Goal: Information Seeking & Learning: Learn about a topic

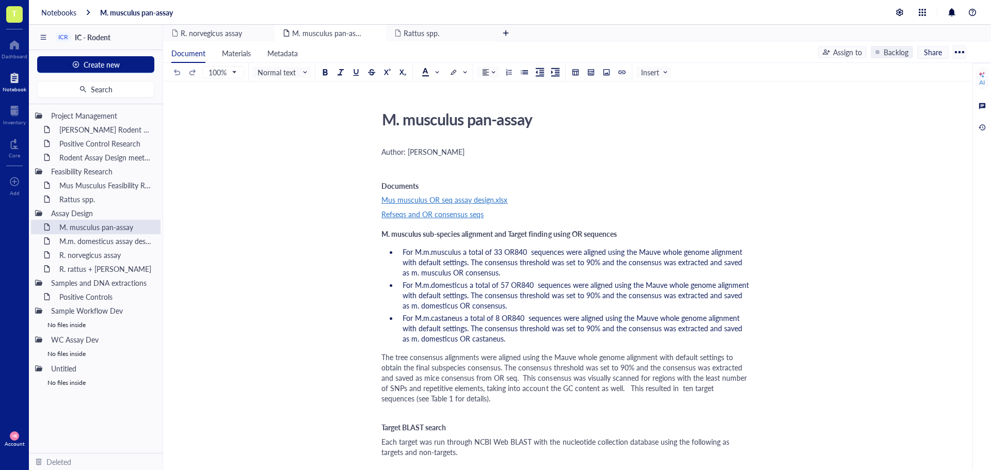
scroll to position [310, 0]
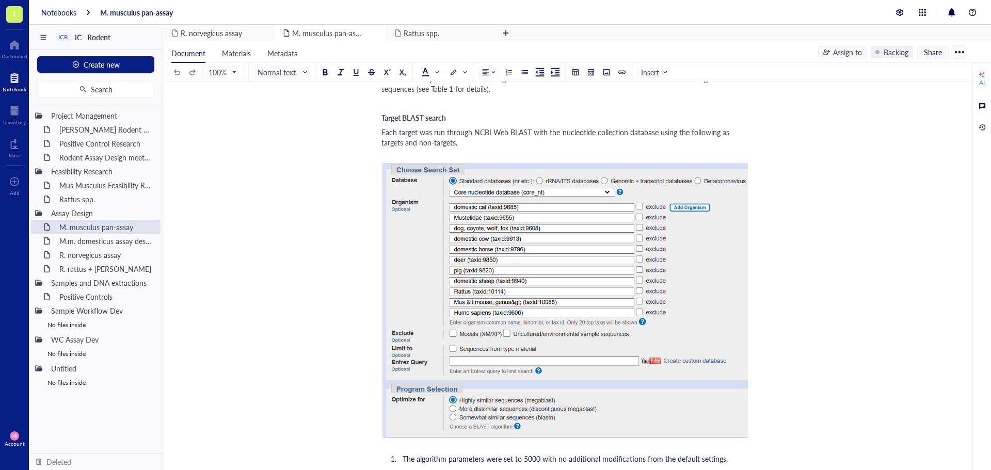
click at [56, 13] on div "Notebooks" at bounding box center [58, 12] width 35 height 9
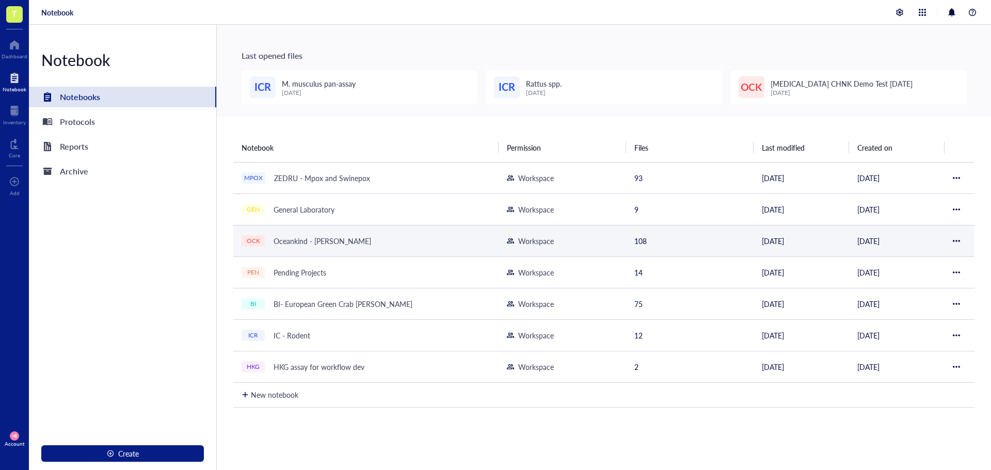
click at [284, 242] on div "Oceankind - [PERSON_NAME]" at bounding box center [322, 241] width 107 height 14
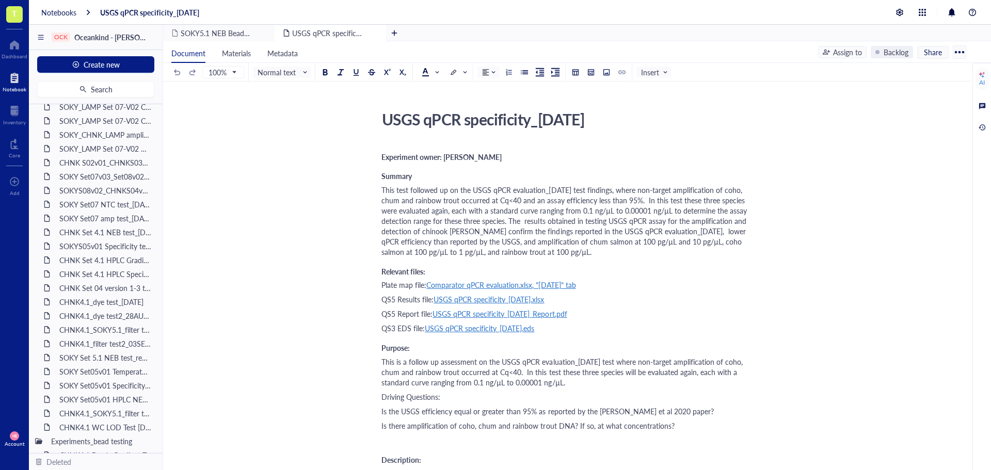
scroll to position [361, 0]
click at [98, 245] on div "CHNK Set 4.1 HPLC Gradient Test [DATE]" at bounding box center [100, 242] width 90 height 14
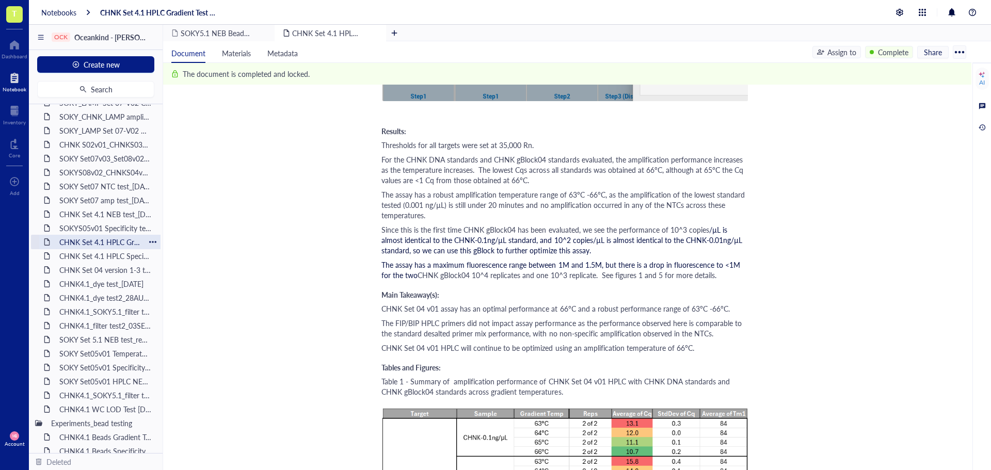
scroll to position [413, 0]
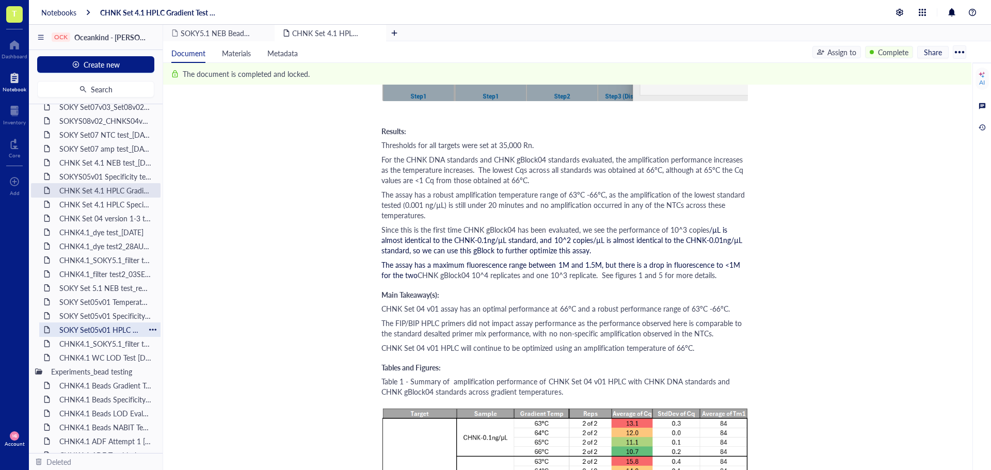
click at [69, 333] on div "SOKY Set05v01 HPLC NEB Cake Test [DATE]" at bounding box center [100, 330] width 90 height 14
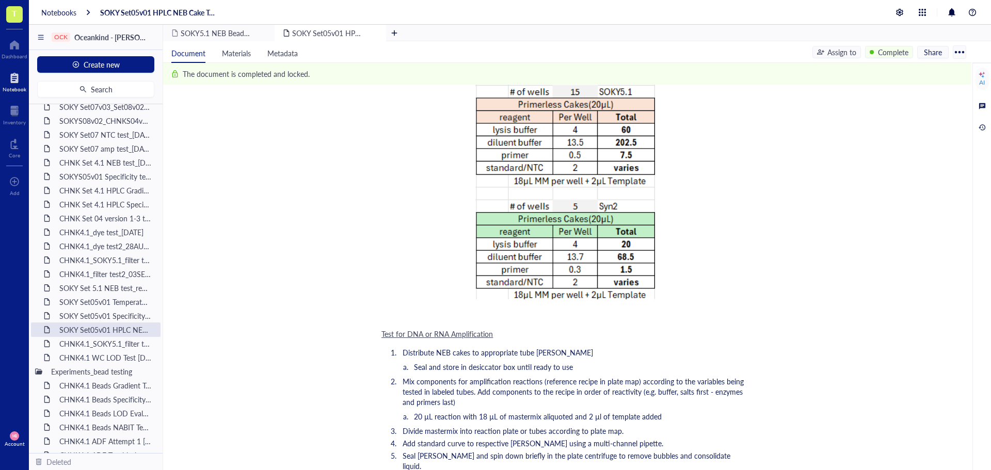
scroll to position [1600, 0]
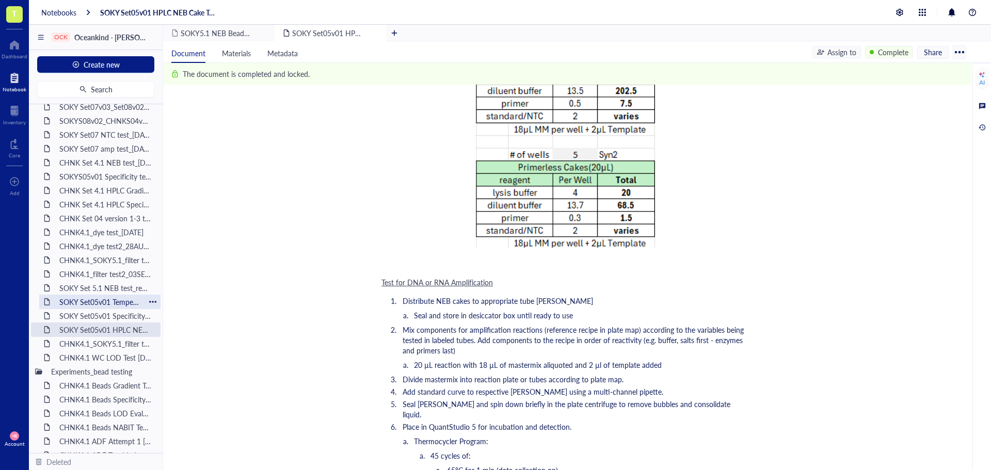
click at [85, 304] on div "SOKY Set05v01 Temperature and Primer Gradients [DATE]" at bounding box center [100, 302] width 90 height 14
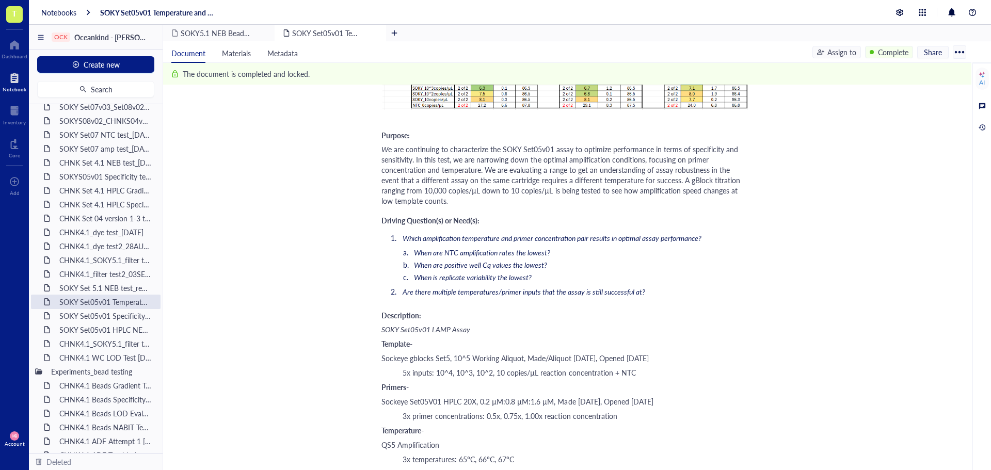
scroll to position [568, 0]
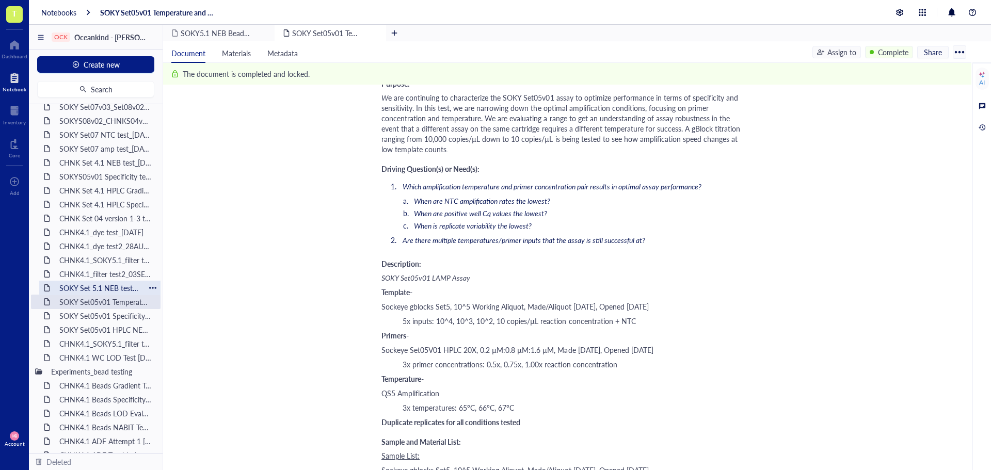
click at [98, 291] on div "SOKY Set 5.1 NEB test_repeat_[DATE]" at bounding box center [100, 288] width 90 height 14
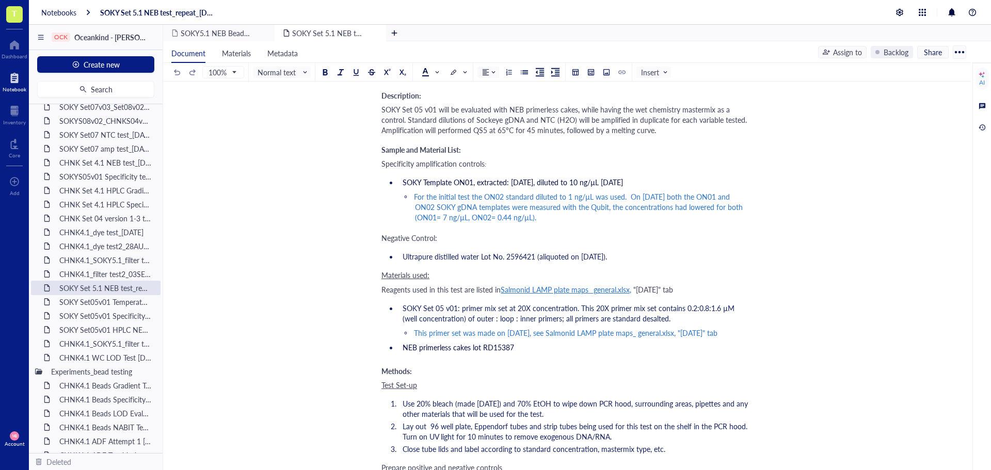
scroll to position [310, 0]
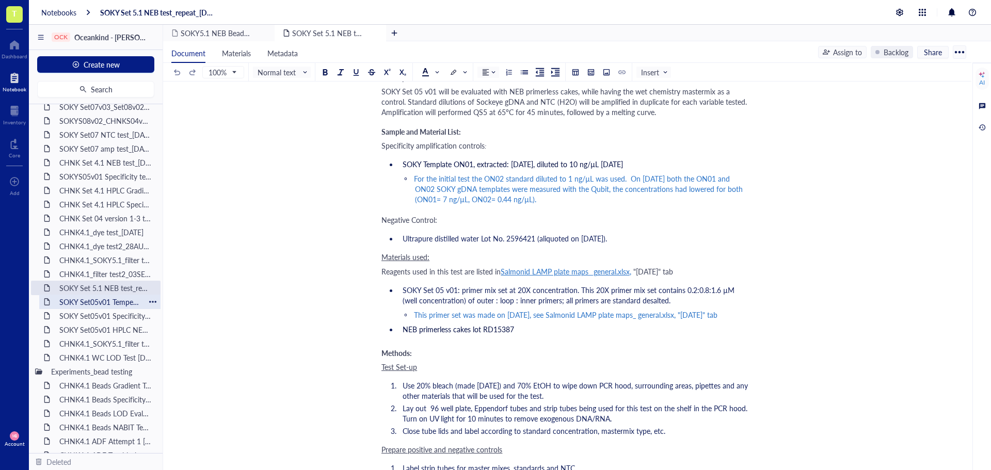
click at [78, 300] on div "SOKY Set05v01 Temperature and Primer Gradients [DATE]" at bounding box center [100, 302] width 90 height 14
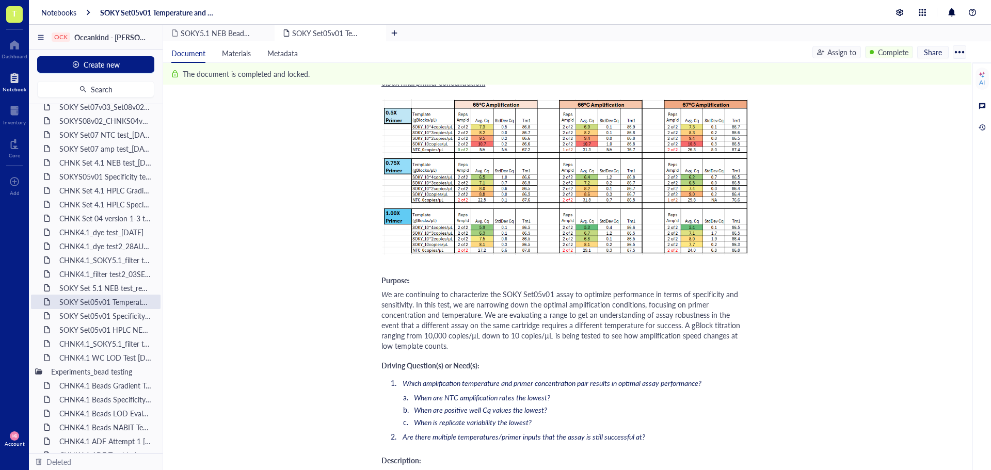
scroll to position [413, 0]
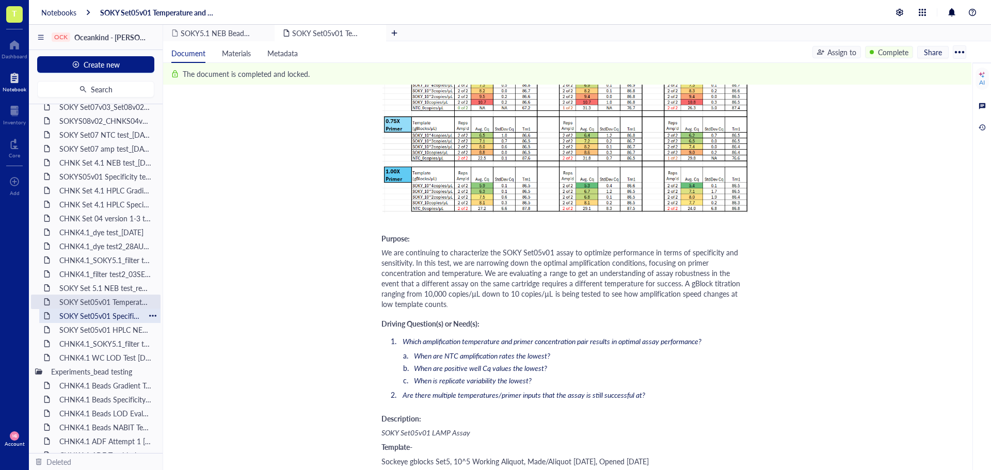
click at [103, 315] on div "SOKY Set05v01 Specificity Check [DATE]" at bounding box center [100, 316] width 90 height 14
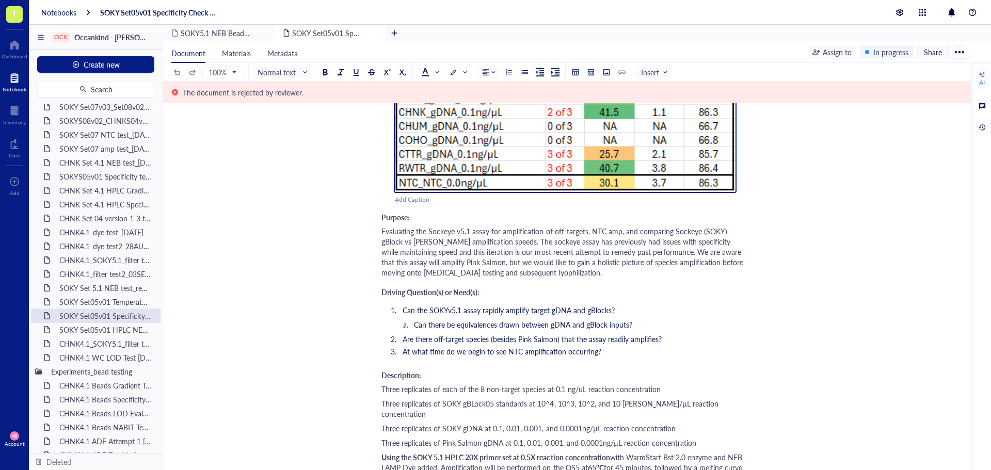
scroll to position [722, 0]
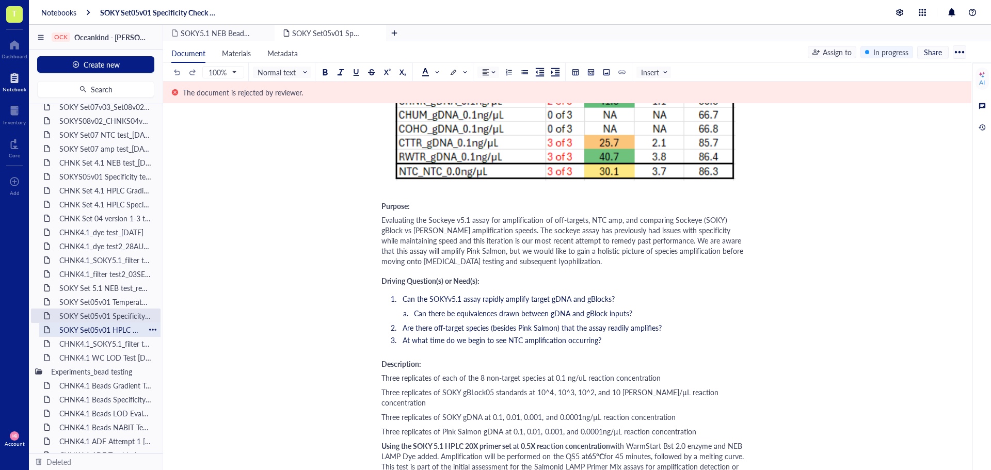
click at [72, 330] on div "SOKY Set05v01 HPLC NEB Cake Test [DATE]" at bounding box center [100, 330] width 90 height 14
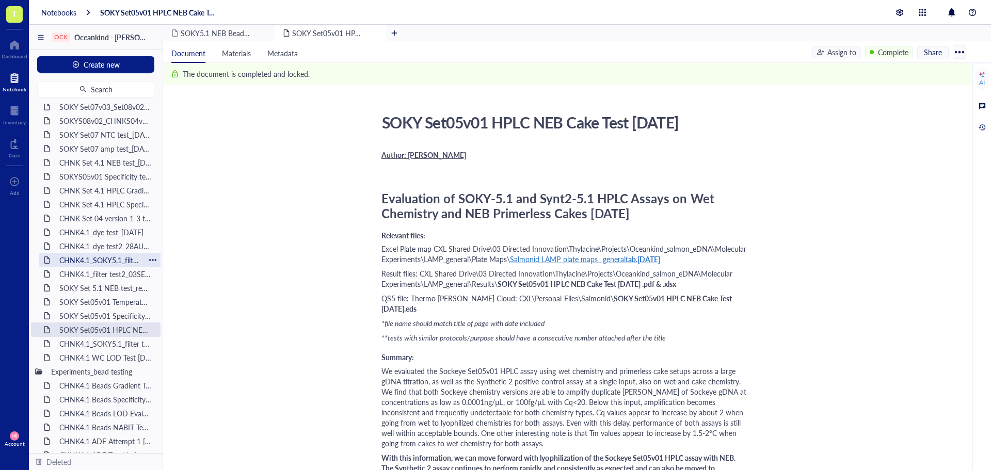
click at [110, 262] on div "CHNK4.1_SOKY5.1_filter test1_29AUG24" at bounding box center [100, 260] width 90 height 14
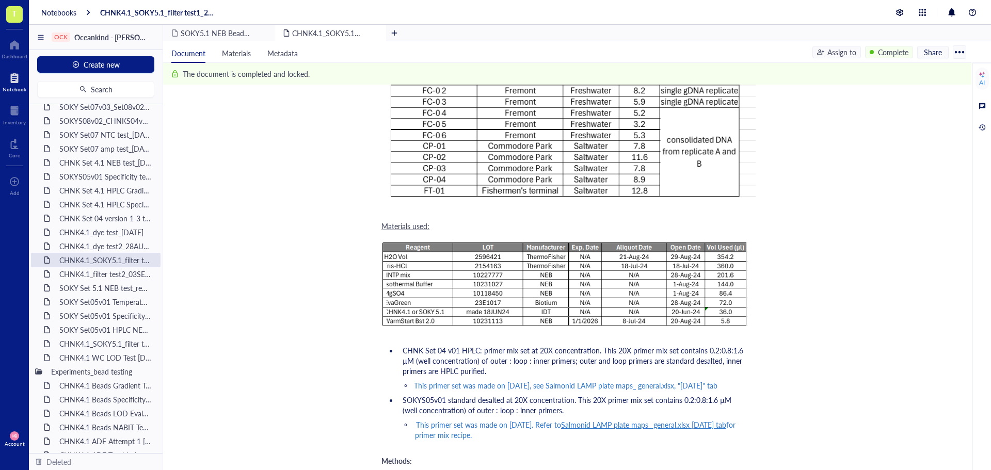
scroll to position [671, 0]
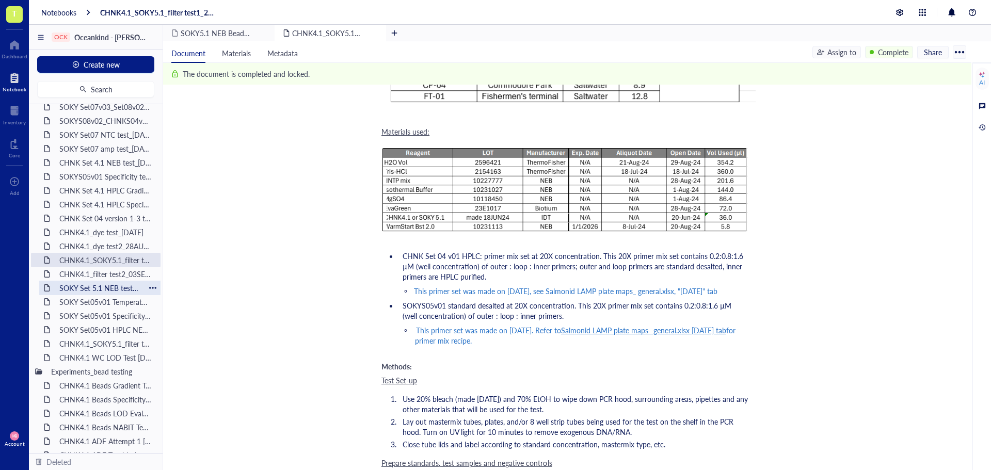
click at [103, 286] on div "SOKY Set 5.1 NEB test_repeat_[DATE]" at bounding box center [100, 288] width 90 height 14
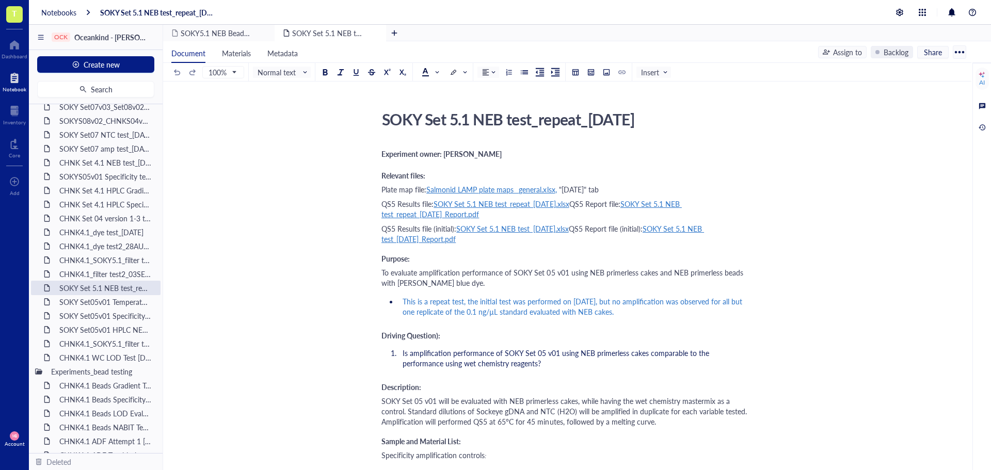
click at [446, 187] on span "Salmonid LAMP plate maps_ general.xlsx" at bounding box center [490, 189] width 128 height 10
click at [472, 206] on div "[URL][DOMAIN_NAME]" at bounding box center [475, 208] width 76 height 13
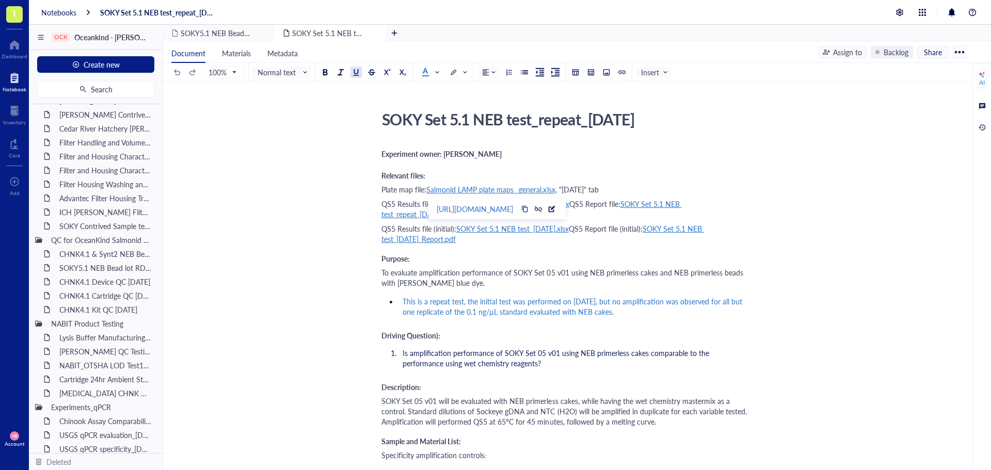
scroll to position [1051, 0]
click at [50, 11] on div "Notebooks" at bounding box center [58, 12] width 35 height 9
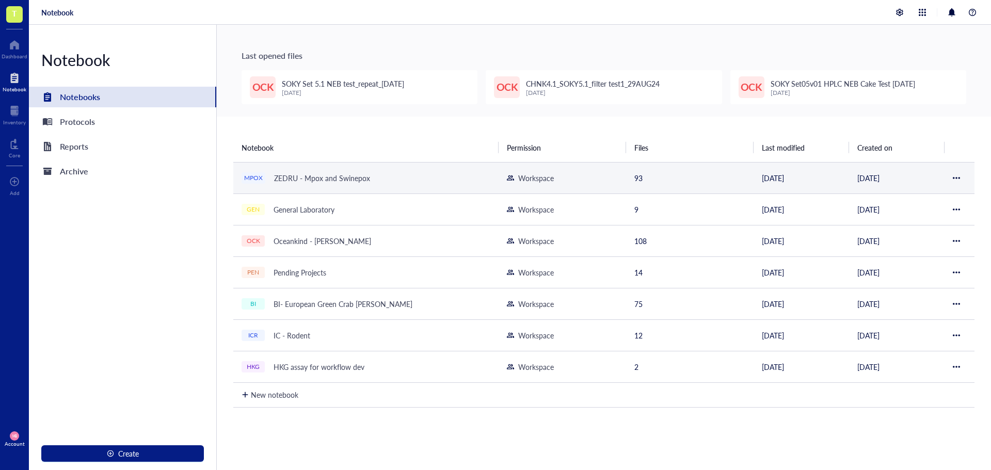
click at [297, 179] on div "ZEDRU - Mpox and Swinepox" at bounding box center [321, 178] width 105 height 14
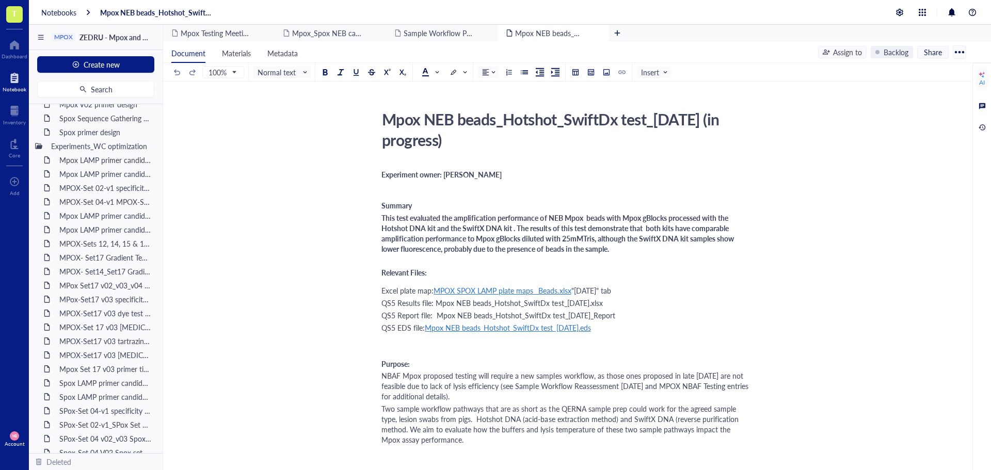
scroll to position [258, 0]
click at [108, 320] on div "Mpox Set 17 v03 primer titration [DATE]" at bounding box center [100, 317] width 90 height 14
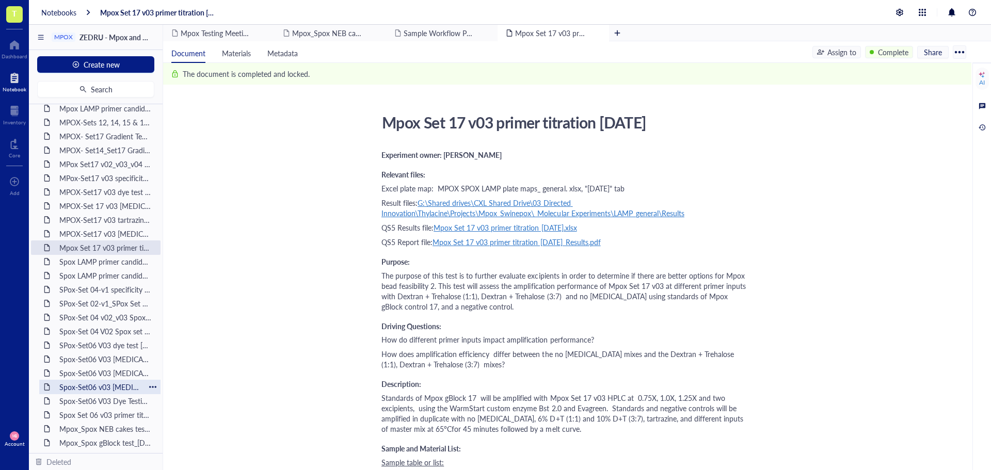
scroll to position [310, 0]
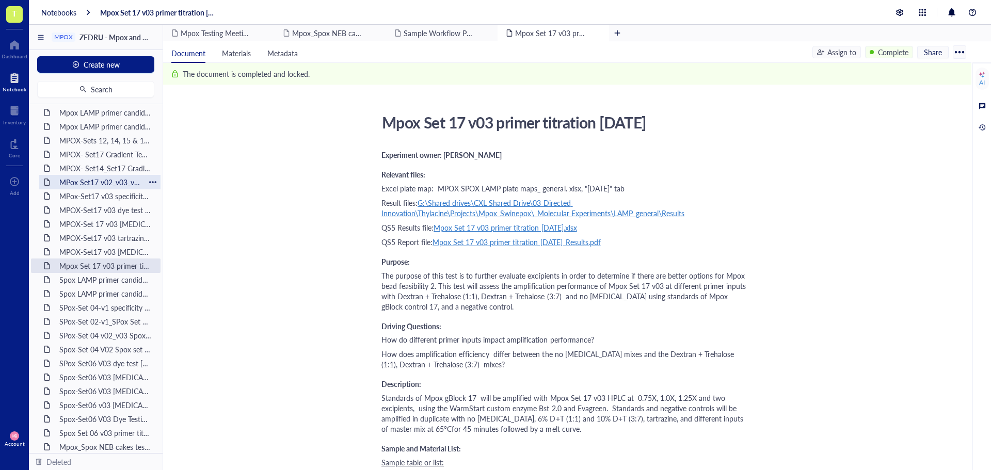
click at [121, 186] on div "MPox Set17 v02_v03_v04 Gradient Temp [DATE]" at bounding box center [100, 182] width 90 height 14
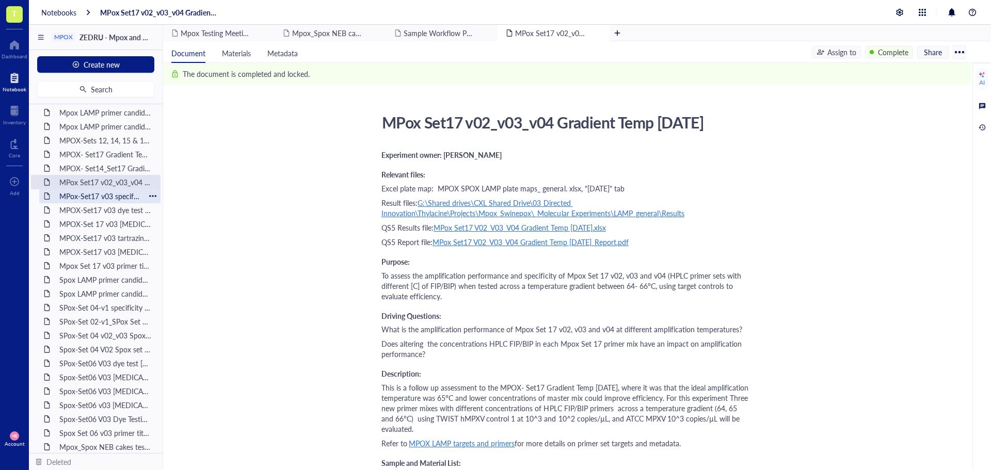
click at [122, 198] on div "MPox-Set17 v03 specificity test [DATE]" at bounding box center [100, 196] width 90 height 14
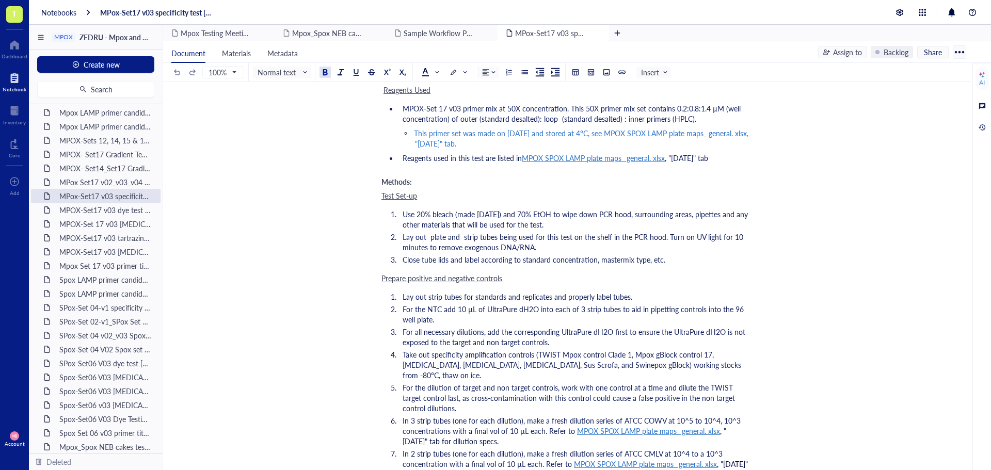
scroll to position [619, 0]
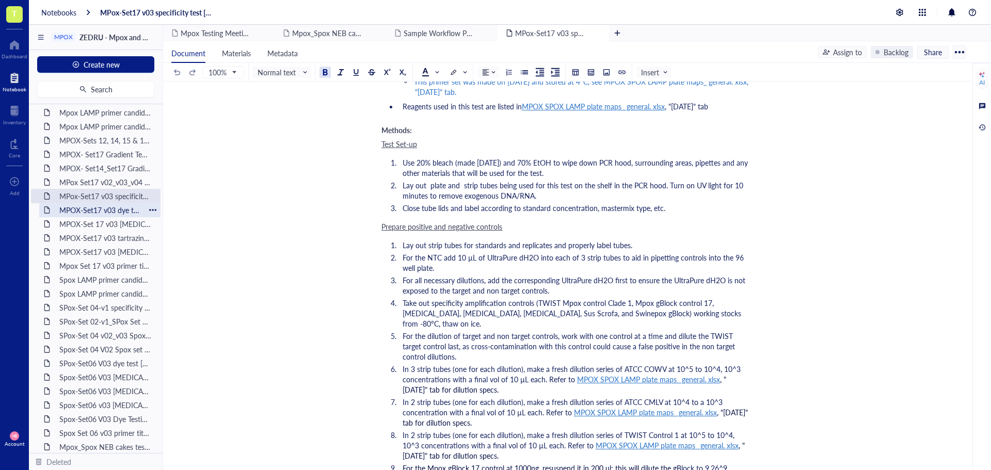
click at [119, 210] on div "MPOX-Set17 v03 dye test [DATE]" at bounding box center [100, 210] width 90 height 14
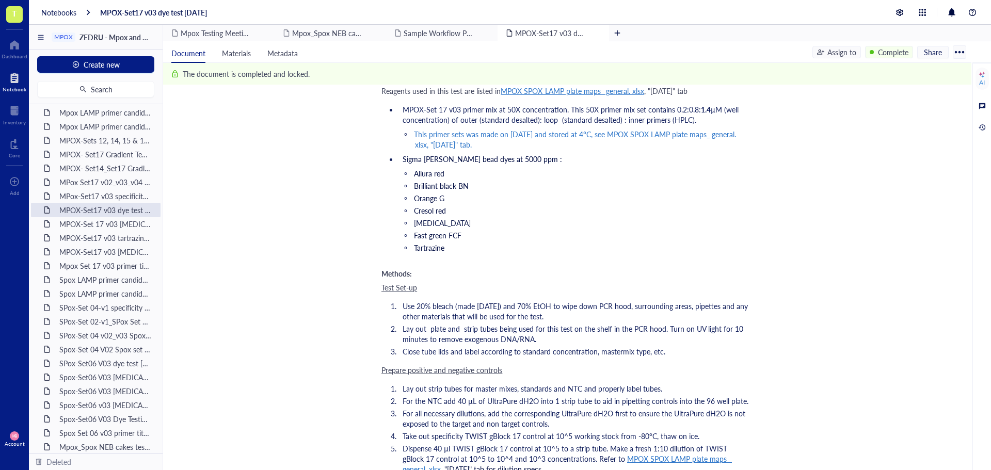
scroll to position [516, 0]
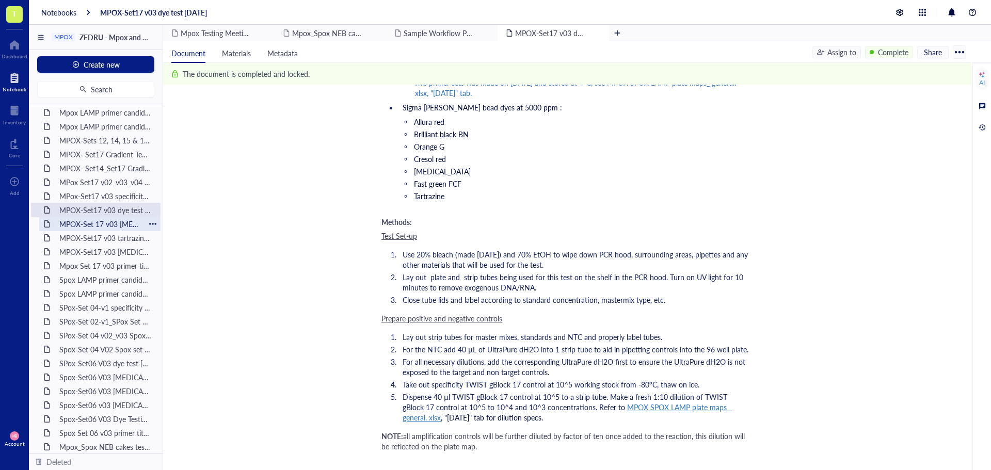
click at [98, 222] on div "MPOX-Set 17 v03 [MEDICAL_DATA] test [DATE]" at bounding box center [100, 224] width 90 height 14
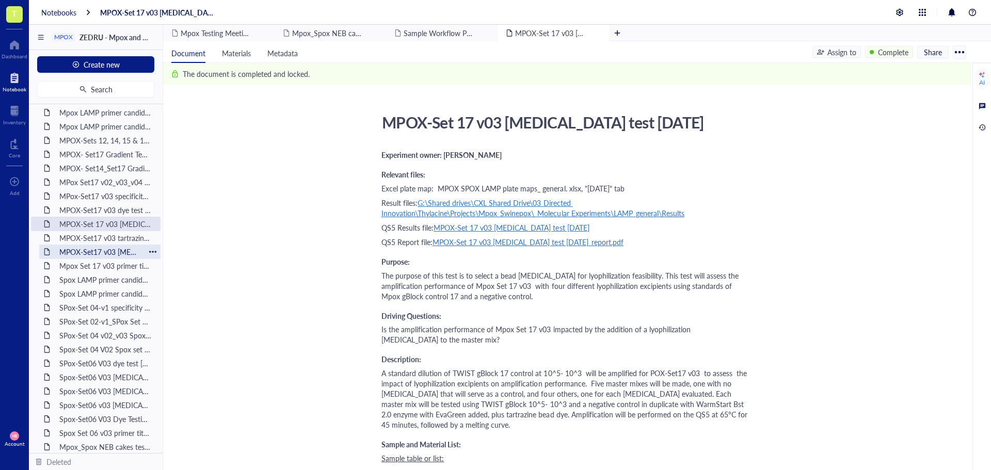
click at [80, 249] on div "MPOX-Set17 v03 [MEDICAL_DATA] test 2 [DATE]" at bounding box center [100, 252] width 90 height 14
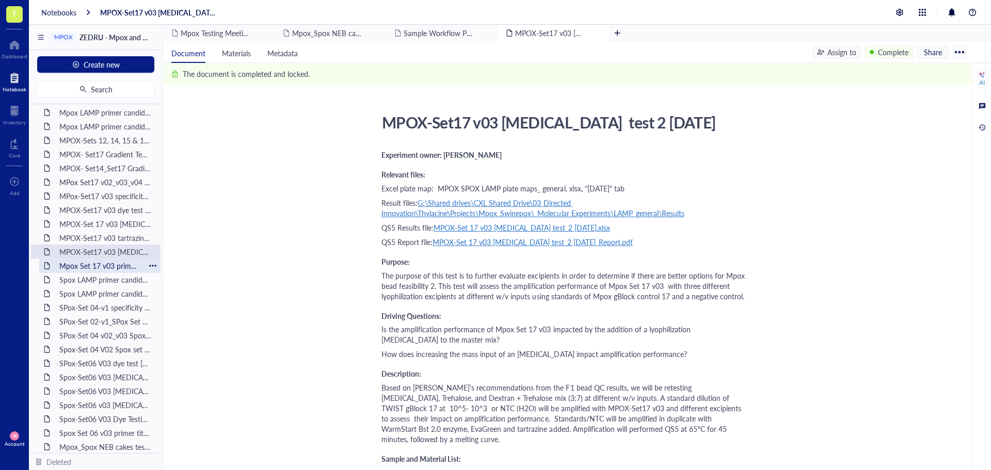
click at [80, 262] on div "Mpox Set 17 v03 primer titration [DATE]" at bounding box center [100, 266] width 90 height 14
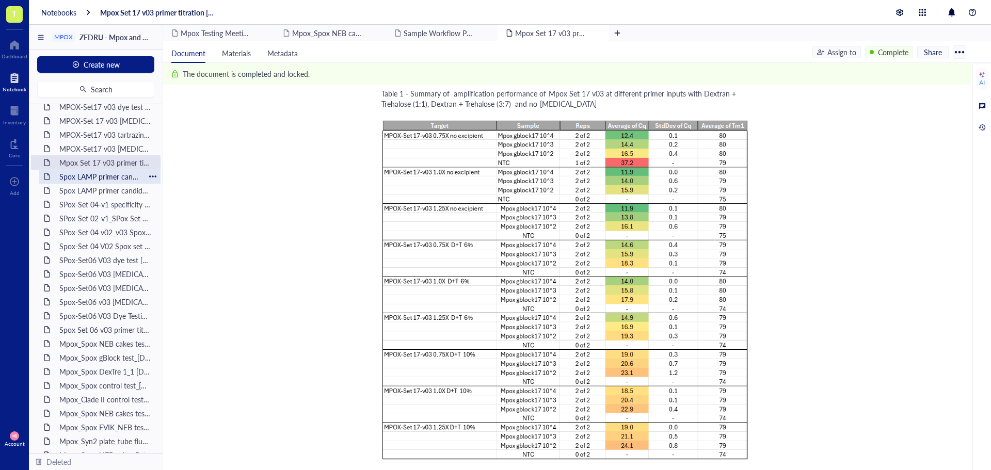
scroll to position [464, 0]
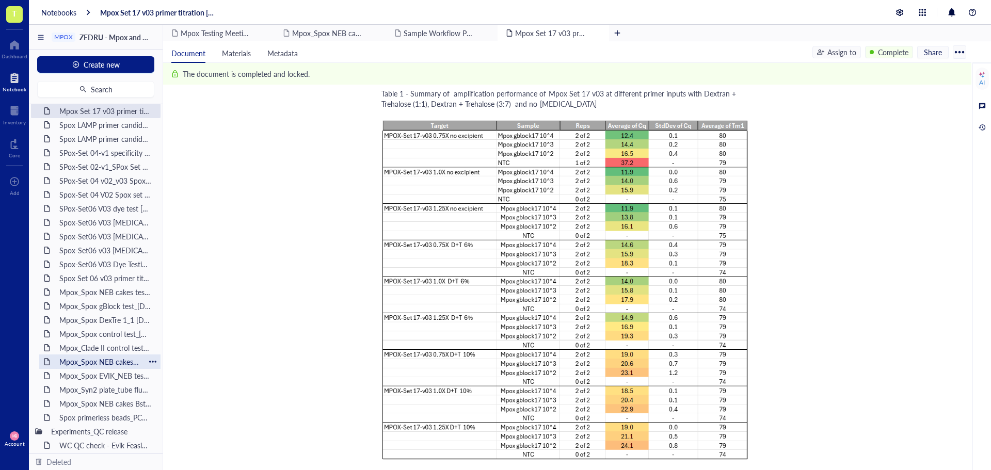
click at [101, 361] on div "Mpox_Spox NEB cakes test2 [DATE]" at bounding box center [100, 362] width 90 height 14
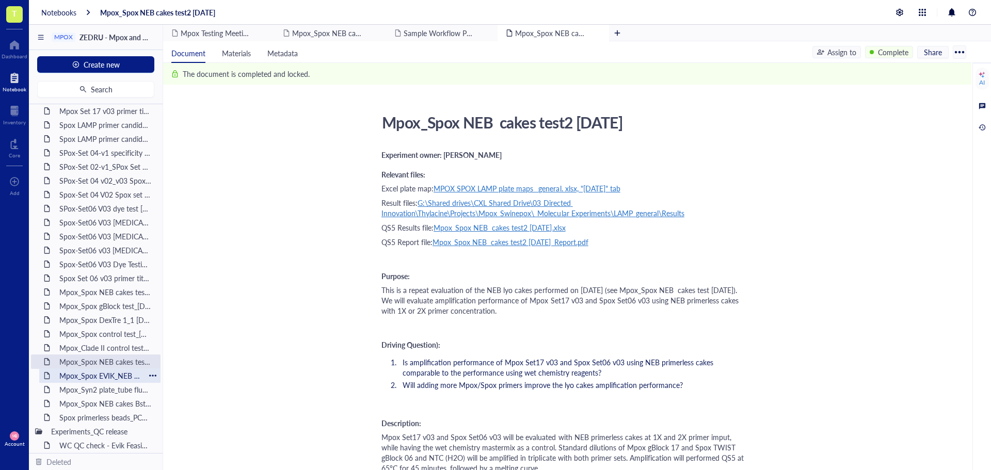
click at [101, 373] on div "Mpox_Spox EVIK_NEB test [DATE]" at bounding box center [100, 375] width 90 height 14
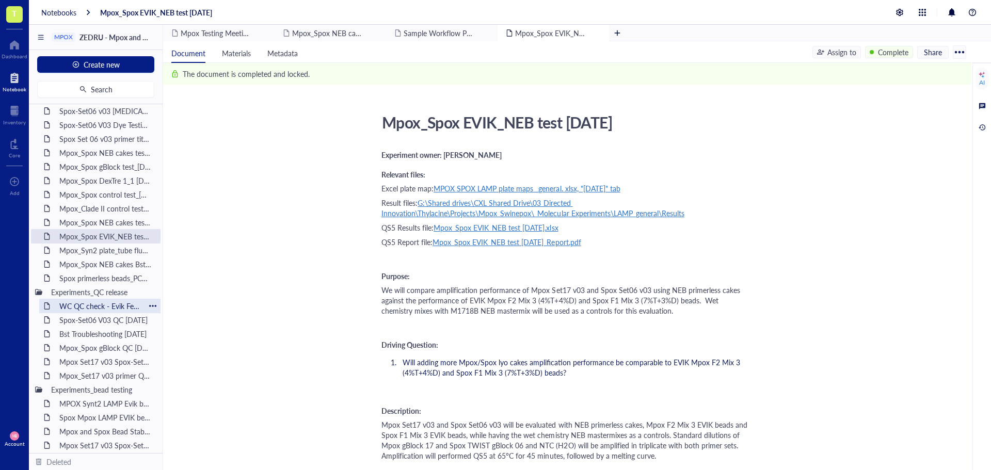
scroll to position [619, 0]
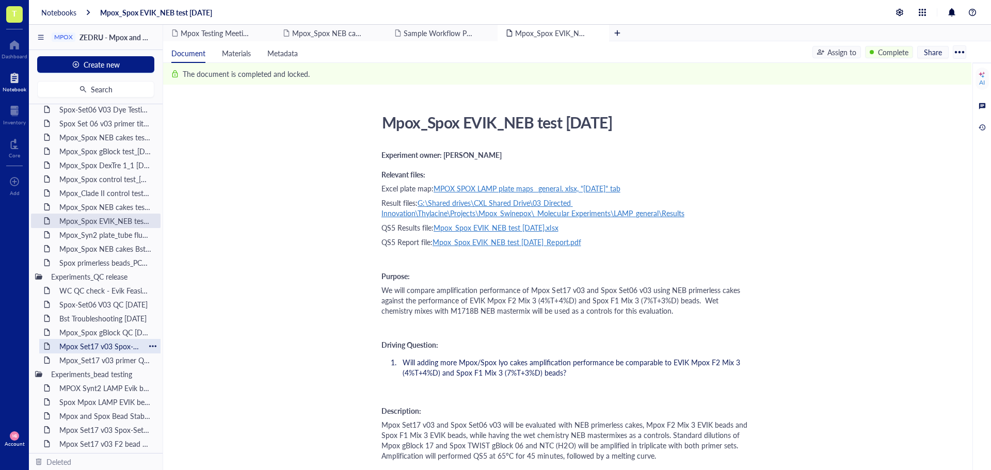
click at [93, 345] on div "Mpox Set17 v03 Spox-Set06 v03 F2 QC [DATE]" at bounding box center [100, 346] width 90 height 14
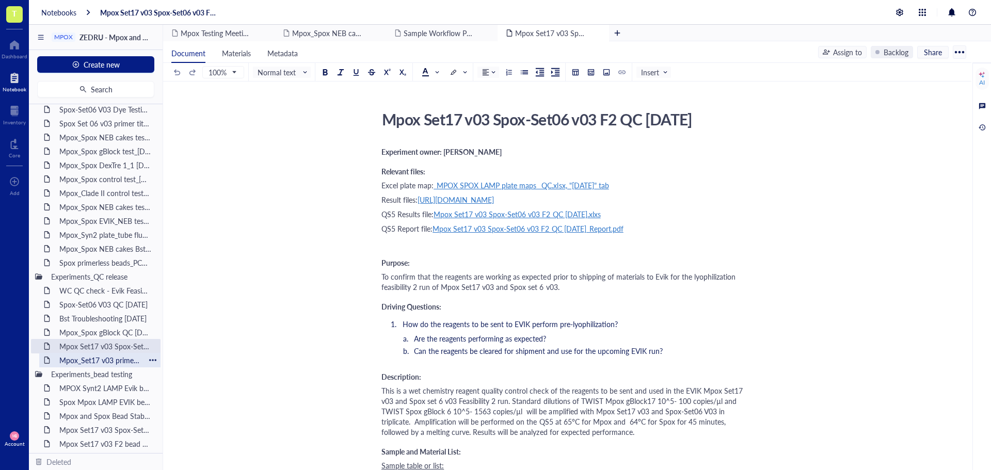
click at [92, 353] on div "Mpox_Set17 v03 primer QC_[DATE]" at bounding box center [100, 360] width 90 height 14
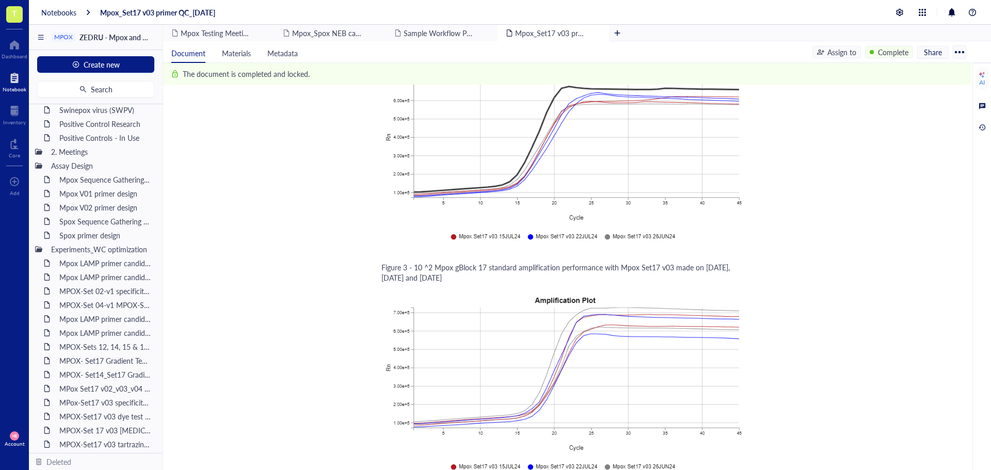
scroll to position [155, 0]
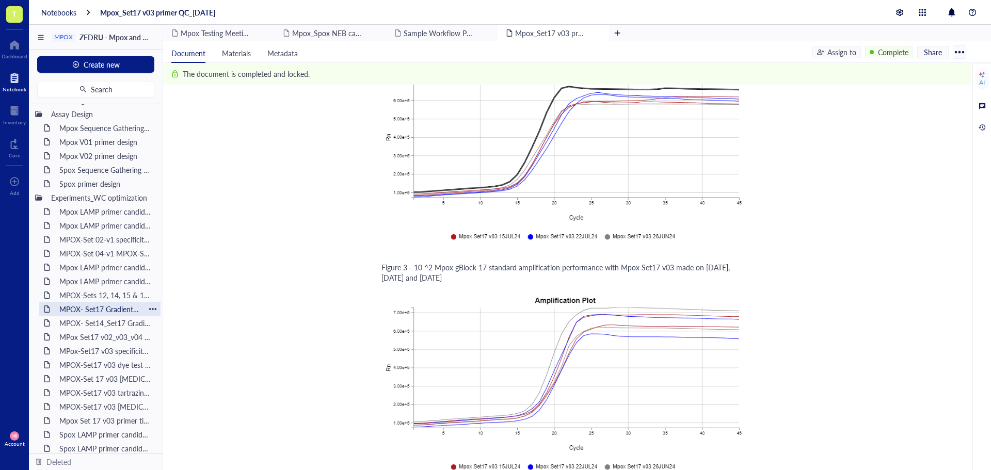
click at [93, 304] on div "MPOX- Set17 Gradient Temp [DATE]" at bounding box center [100, 309] width 90 height 14
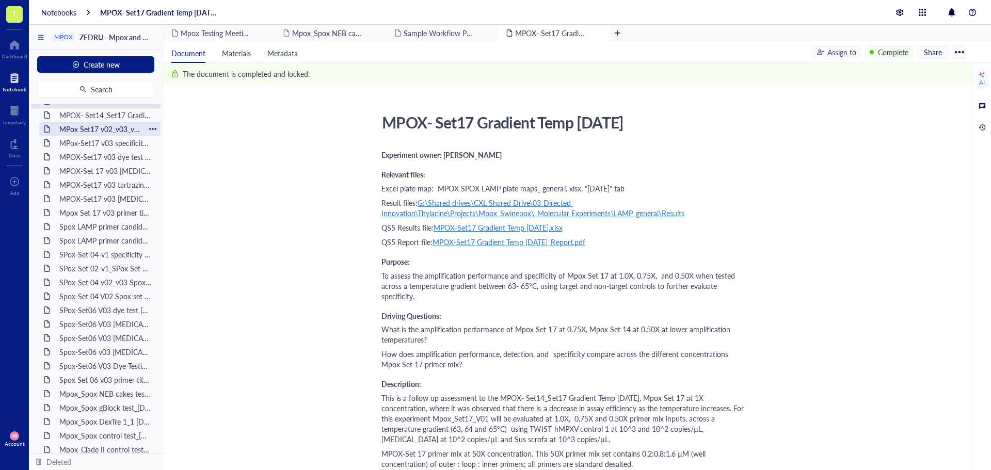
scroll to position [413, 0]
click at [107, 331] on div "Spox Set 06 v03 primer titration [DATE]" at bounding box center [106, 330] width 102 height 14
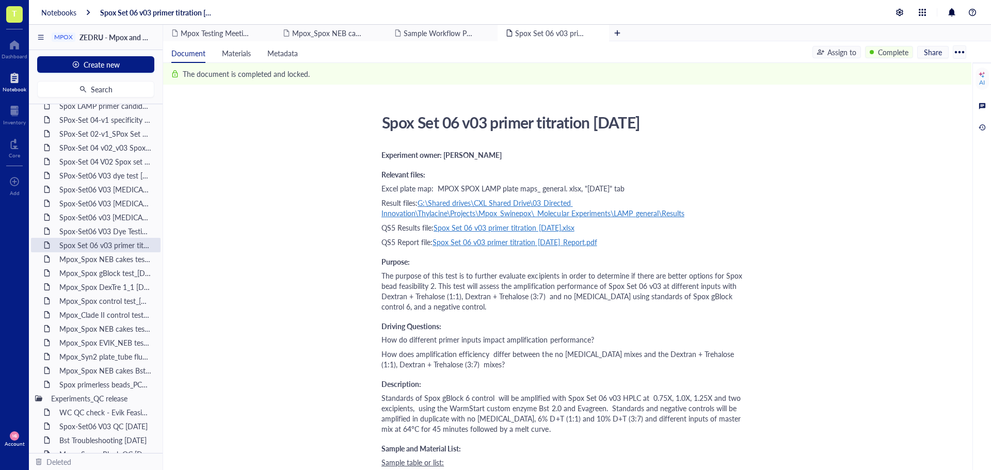
scroll to position [516, 0]
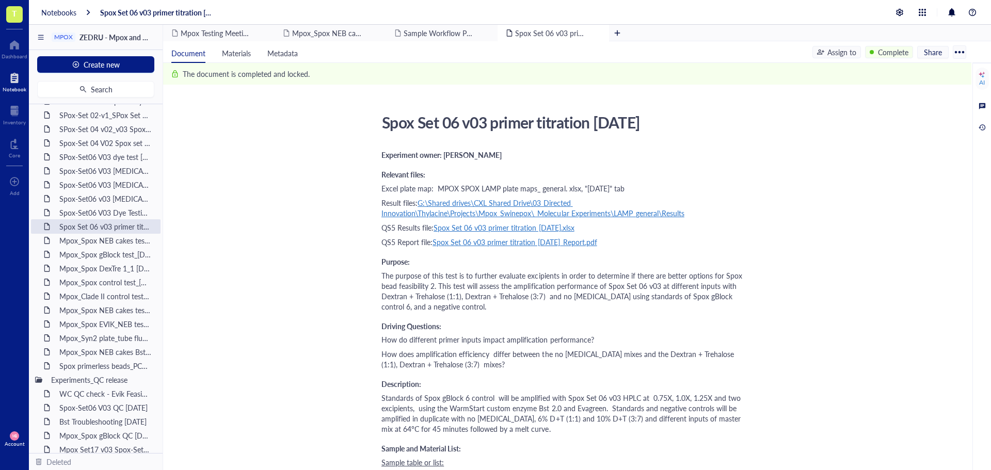
click at [107, 331] on div "Mpox_Syn2 plate_tube fluorescence delta test [DATE]" at bounding box center [106, 338] width 102 height 14
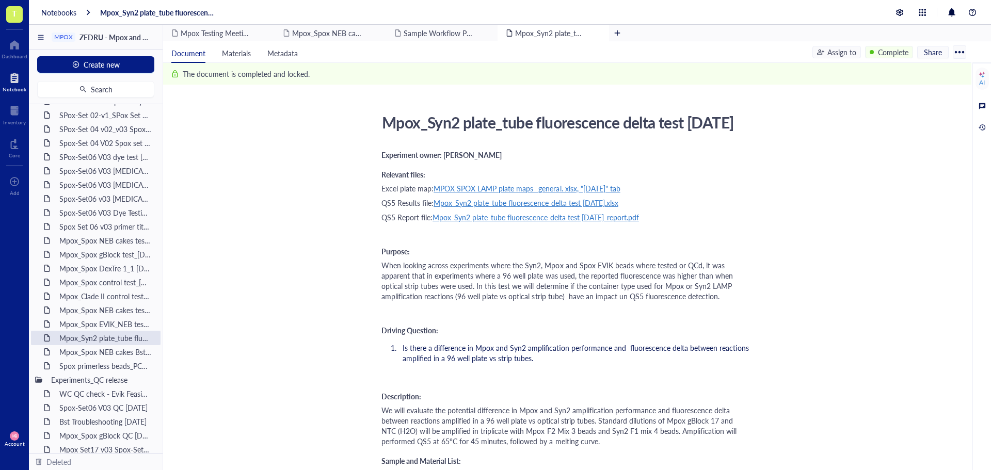
click at [485, 194] on span "MPOX SPOX LAMP plate maps_ general. xlsx, "[DATE]" tab" at bounding box center [526, 188] width 187 height 10
click at [493, 228] on div "[URL][DOMAIN_NAME]" at bounding box center [483, 228] width 76 height 13
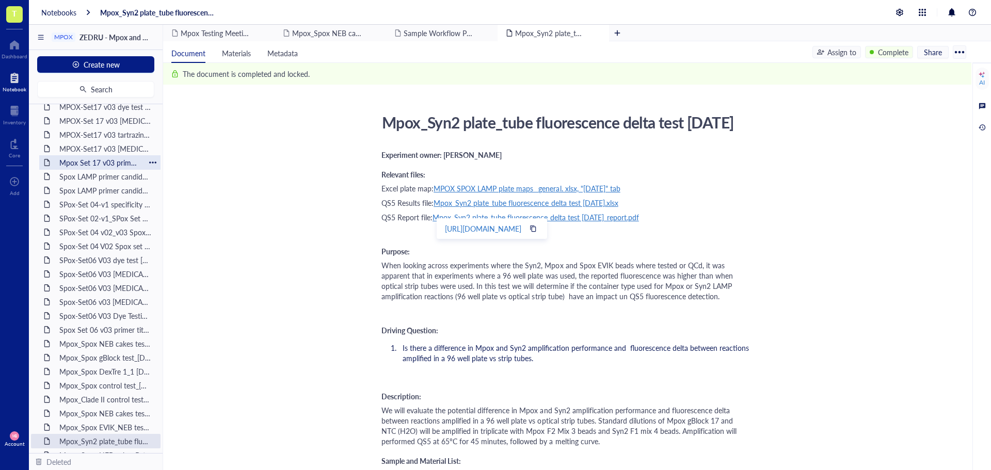
click at [111, 162] on div "Mpox Set 17 v03 primer titration [DATE]" at bounding box center [100, 162] width 90 height 14
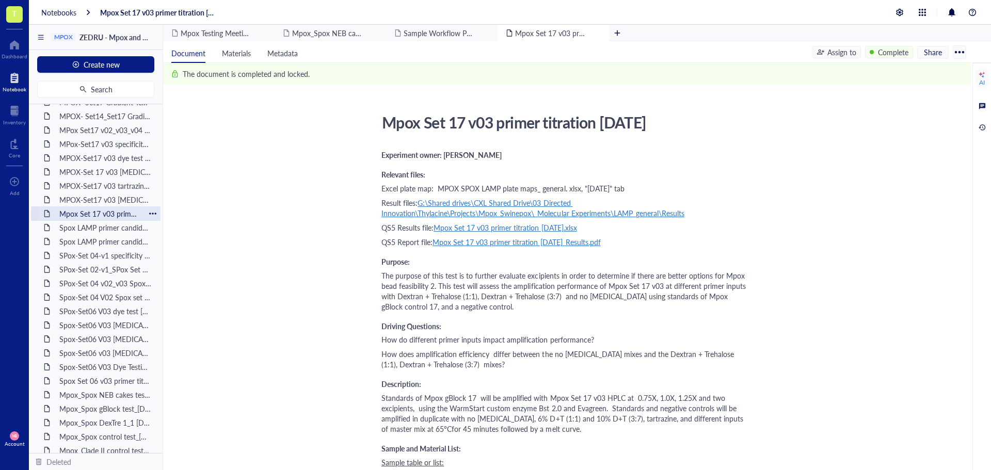
scroll to position [361, 0]
click at [111, 147] on div "MPox-Set17 v03 specificity test [DATE]" at bounding box center [100, 144] width 90 height 14
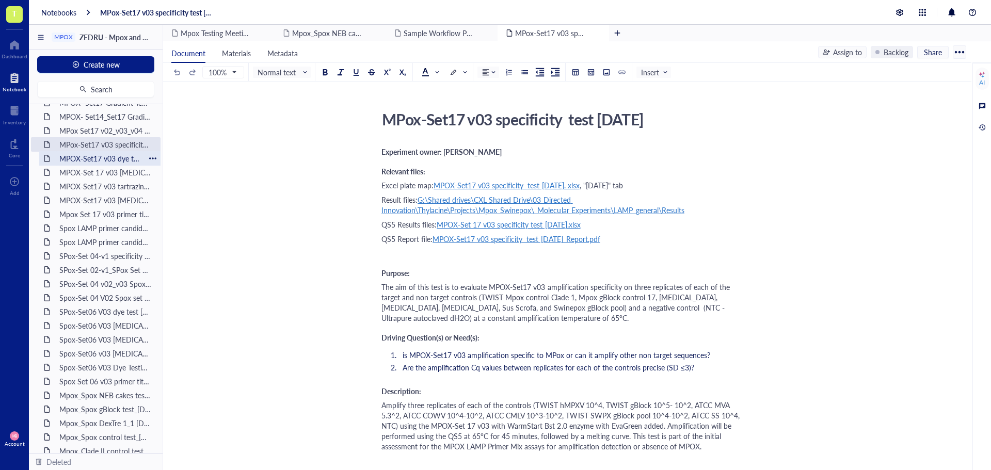
click at [113, 159] on div "MPOX-Set17 v03 dye test [DATE]" at bounding box center [100, 158] width 90 height 14
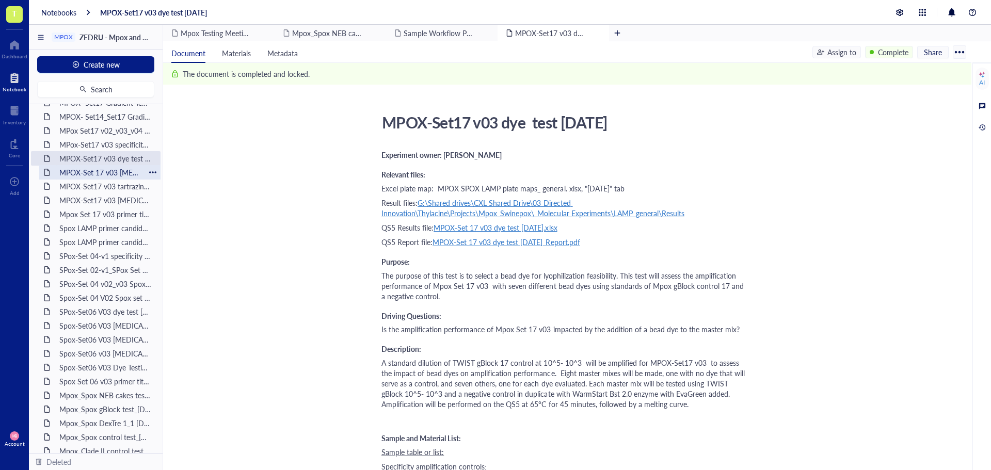
click at [116, 170] on div "MPOX-Set 17 v03 [MEDICAL_DATA] test [DATE]" at bounding box center [100, 172] width 90 height 14
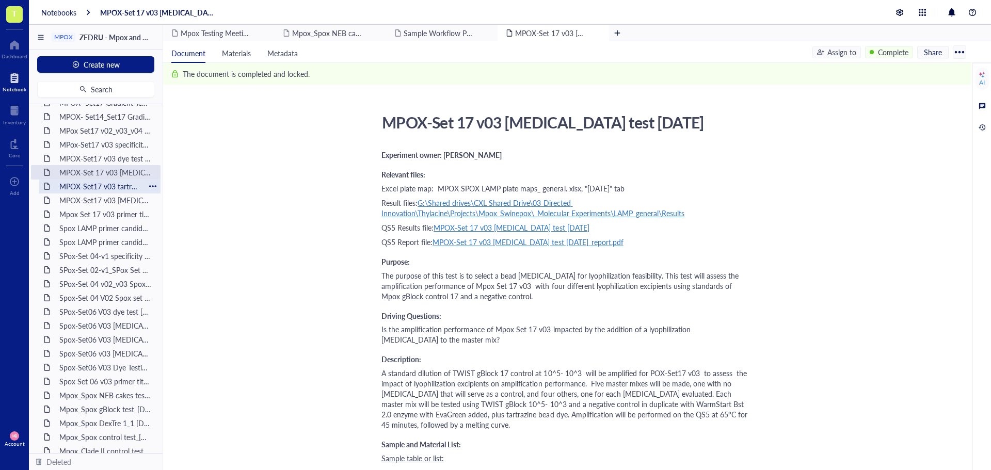
click at [119, 184] on div "MPOX-Set17 v03 tartrazine test [DATE]" at bounding box center [100, 186] width 90 height 14
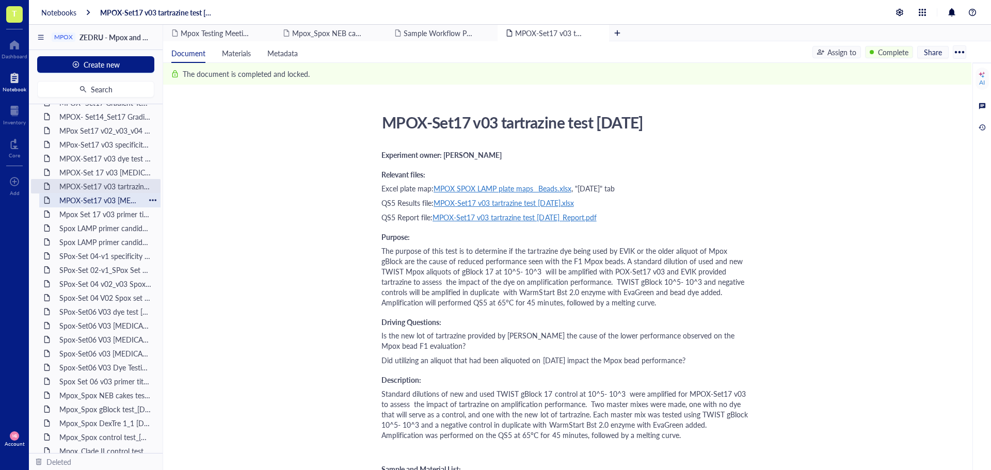
click at [98, 202] on div "MPOX-Set17 v03 [MEDICAL_DATA] test 2 [DATE]" at bounding box center [100, 200] width 90 height 14
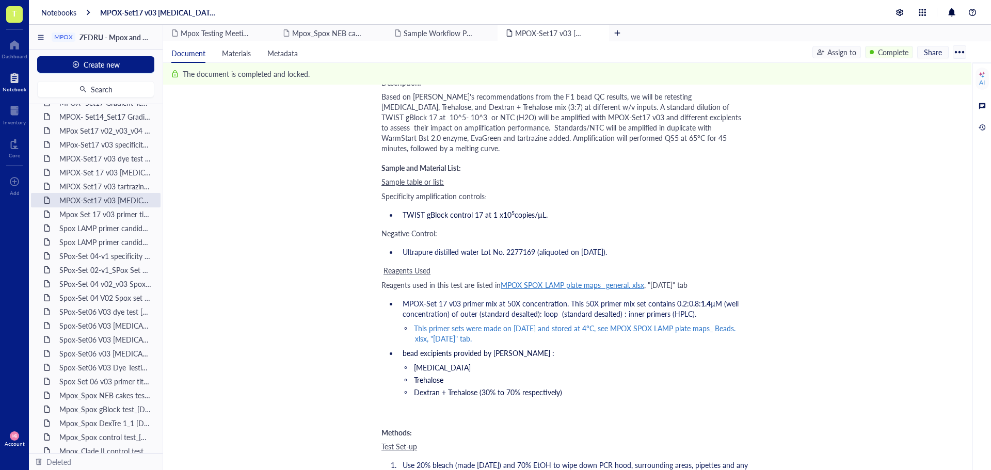
scroll to position [310, 0]
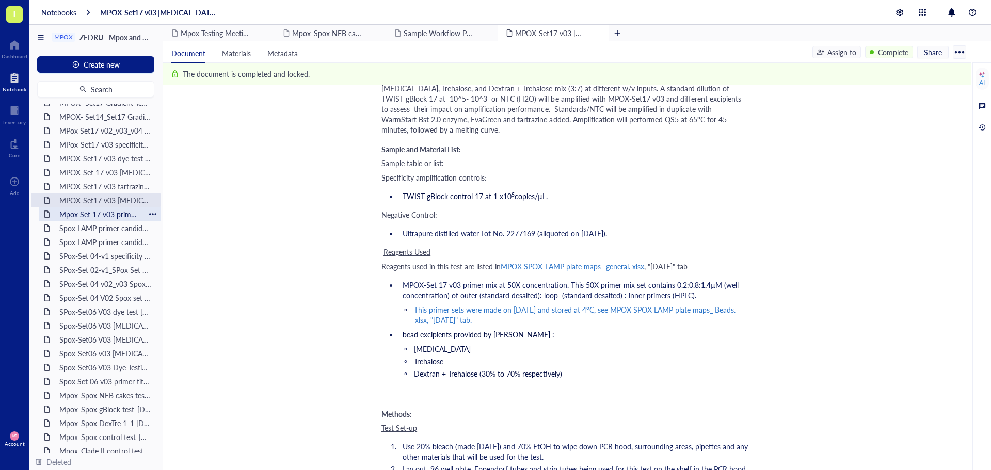
click at [102, 212] on div "Mpox Set 17 v03 primer titration [DATE]" at bounding box center [100, 214] width 90 height 14
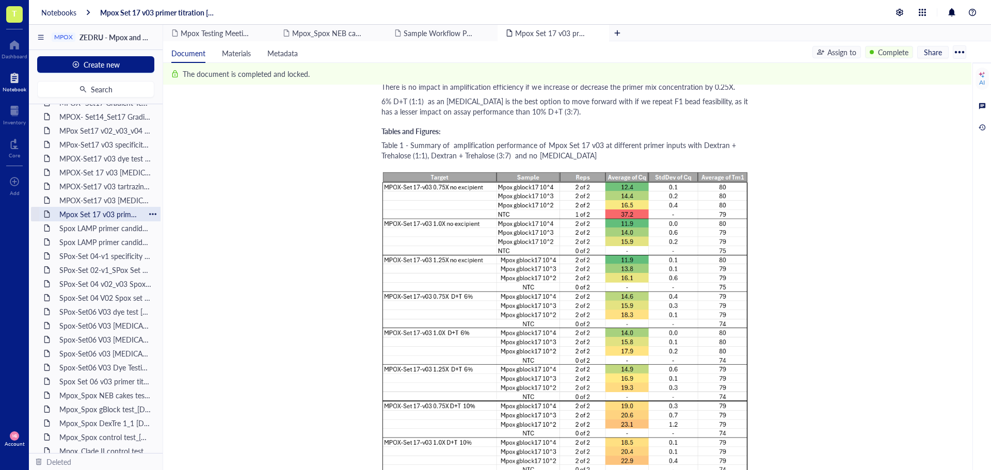
scroll to position [310, 0]
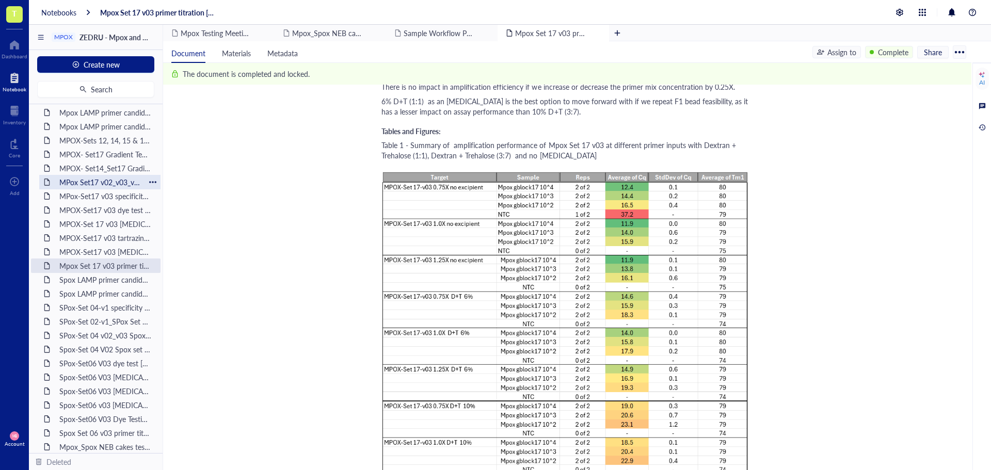
click at [98, 180] on div "MPox Set17 v02_v03_v04 Gradient Temp [DATE]" at bounding box center [100, 182] width 90 height 14
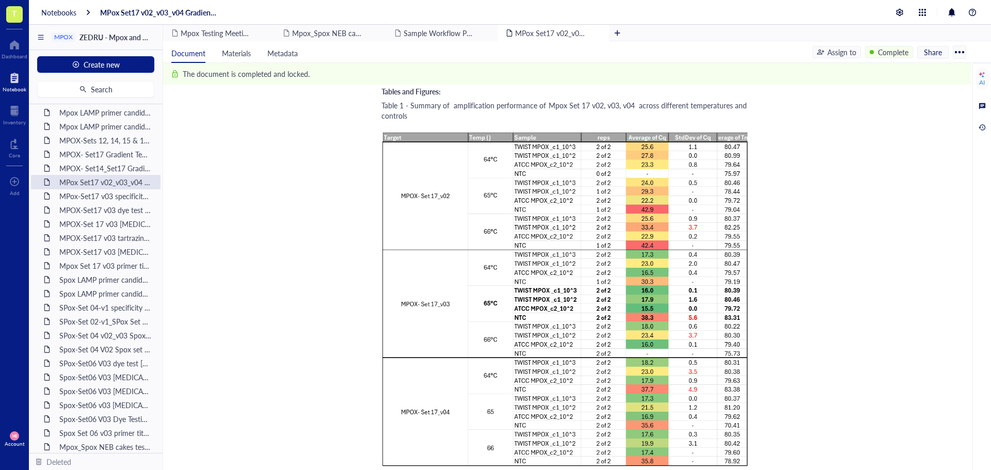
scroll to position [1651, 0]
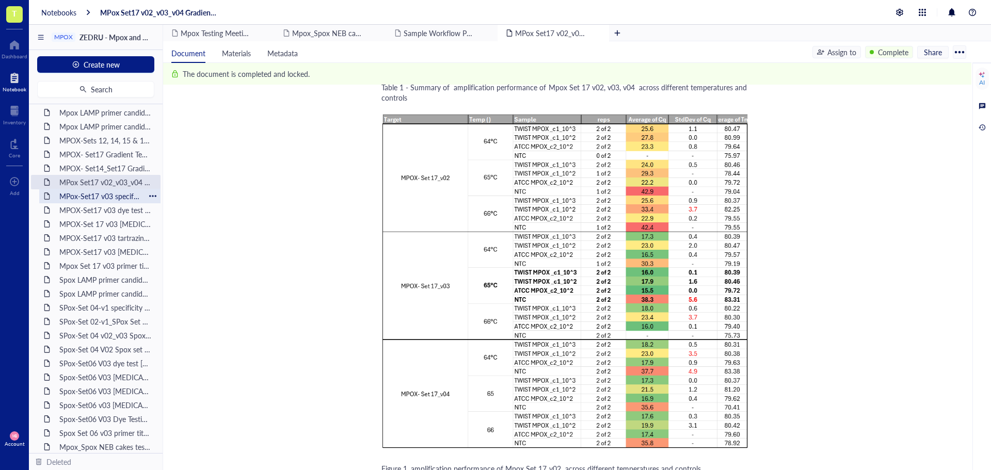
click at [80, 195] on div "MPox-Set17 v03 specificity test [DATE]" at bounding box center [100, 196] width 90 height 14
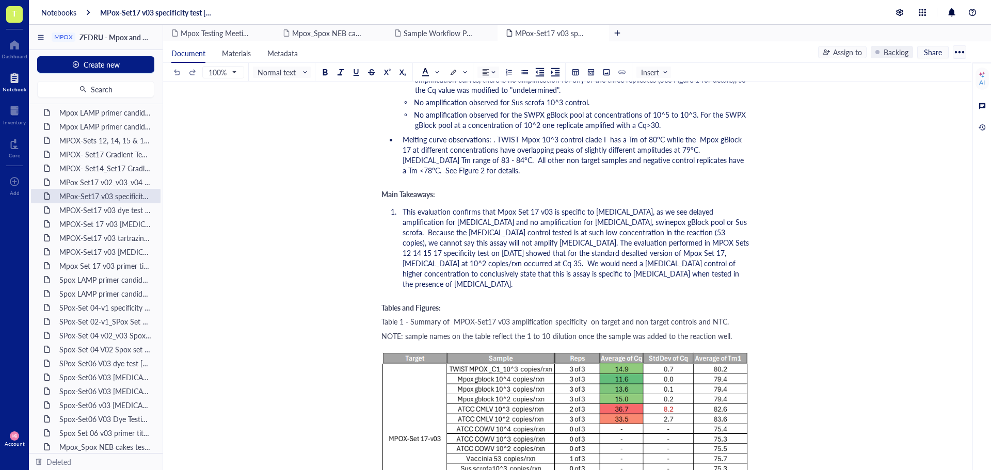
scroll to position [1703, 0]
